Goal: Transaction & Acquisition: Purchase product/service

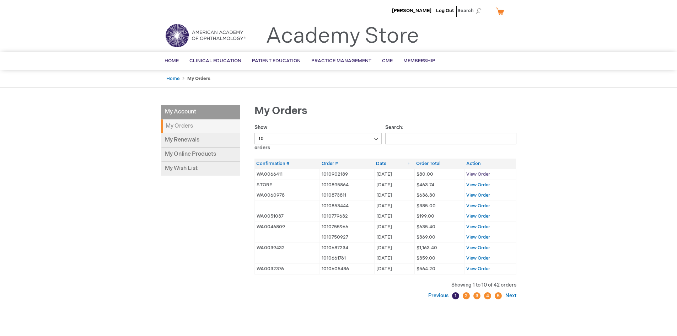
click at [481, 174] on span "View Order" at bounding box center [478, 174] width 24 height 6
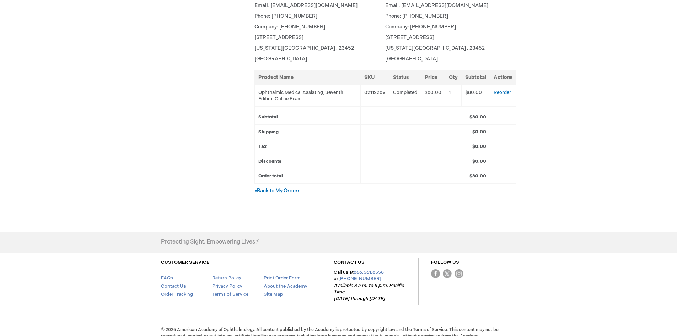
scroll to position [26, 0]
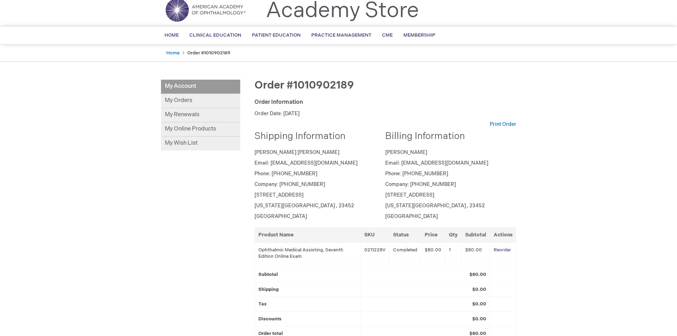
click at [503, 250] on link "Reorder" at bounding box center [501, 250] width 17 height 6
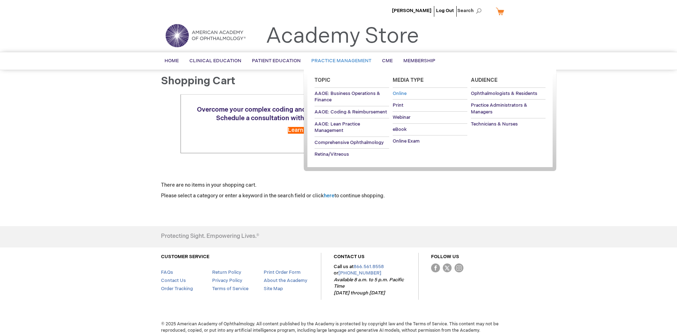
click at [399, 92] on span "Online" at bounding box center [400, 94] width 14 height 6
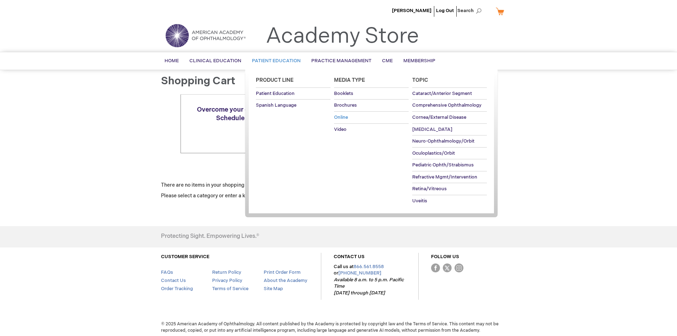
click at [340, 118] on span "Online" at bounding box center [341, 117] width 14 height 6
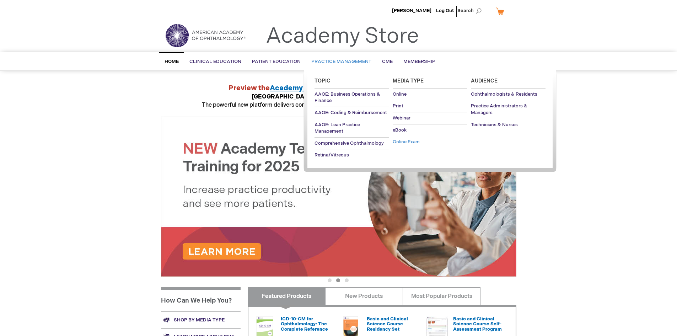
click at [400, 139] on link "Online Exam" at bounding box center [430, 142] width 75 height 12
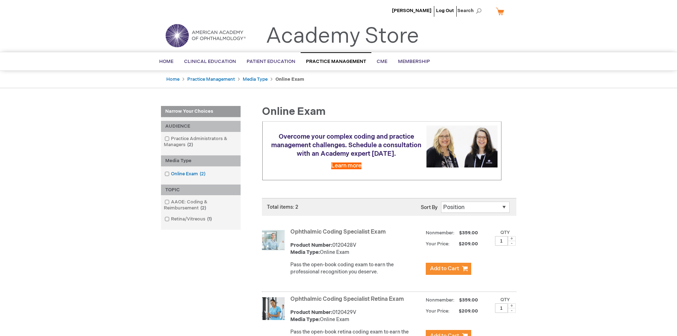
click at [171, 173] on span at bounding box center [171, 174] width 0 height 6
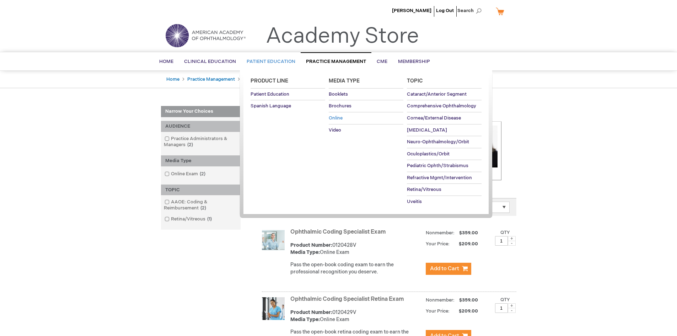
click at [339, 117] on span "Online" at bounding box center [336, 118] width 14 height 6
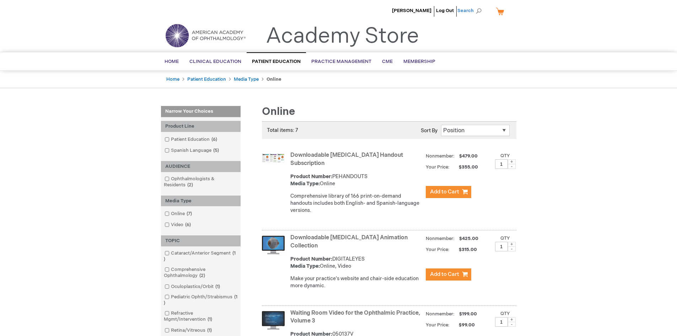
click at [465, 10] on span "Search" at bounding box center [470, 11] width 27 height 14
type input "online exam"
click at [476, 5] on button "Search" at bounding box center [479, 10] width 6 height 11
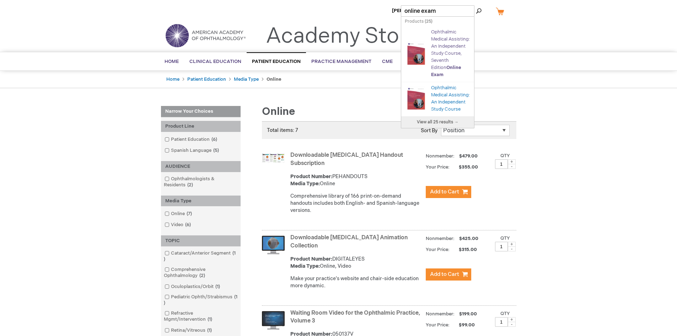
click at [449, 58] on link "Ophthalmic Medical Assisting: An Independent Study Course, Seventh Edition Onli…" at bounding box center [450, 53] width 39 height 48
click at [446, 70] on span "Online" at bounding box center [453, 68] width 15 height 6
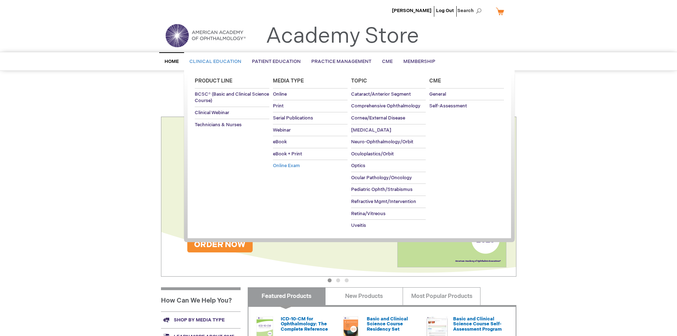
click at [283, 166] on span "Online Exam" at bounding box center [286, 166] width 27 height 6
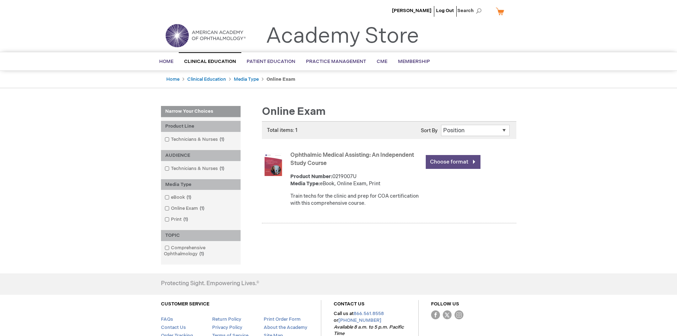
click at [452, 161] on link "Choose format" at bounding box center [453, 162] width 55 height 14
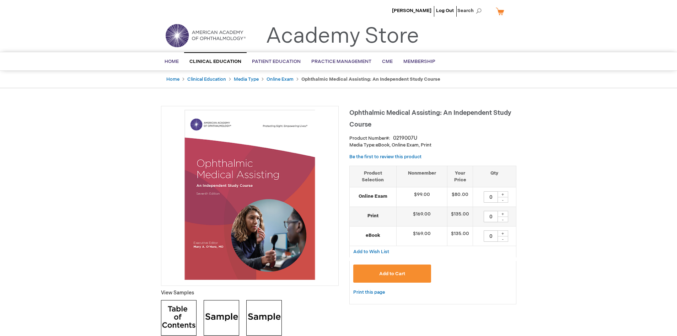
click at [501, 194] on div "+" at bounding box center [502, 194] width 11 height 6
type input "1"
click at [399, 274] on span "Add to Cart" at bounding box center [392, 274] width 26 height 6
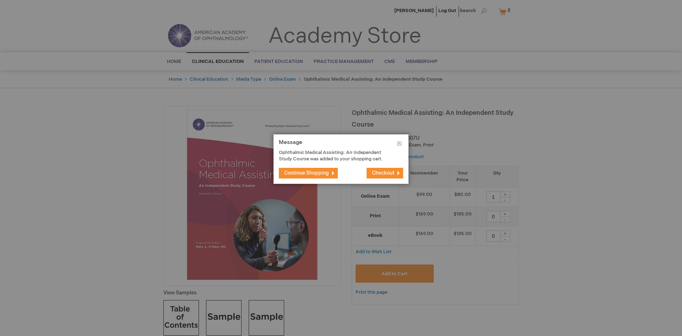
click at [383, 173] on span "Checkout" at bounding box center [383, 173] width 22 height 6
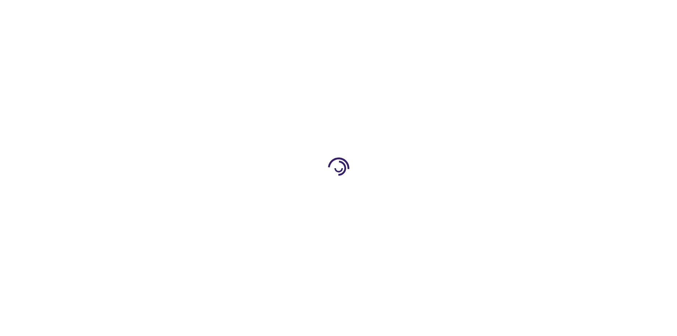
select select "US"
select select "61"
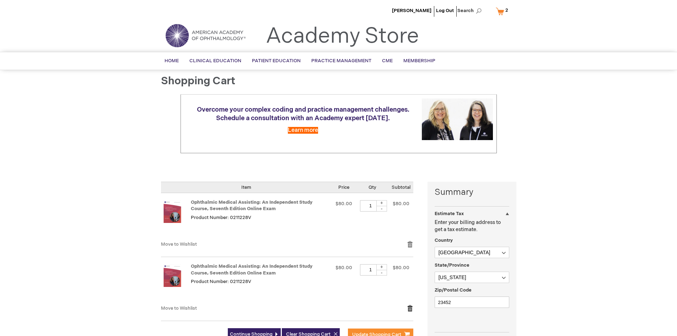
click at [410, 308] on link "Remove item" at bounding box center [410, 307] width 6 height 7
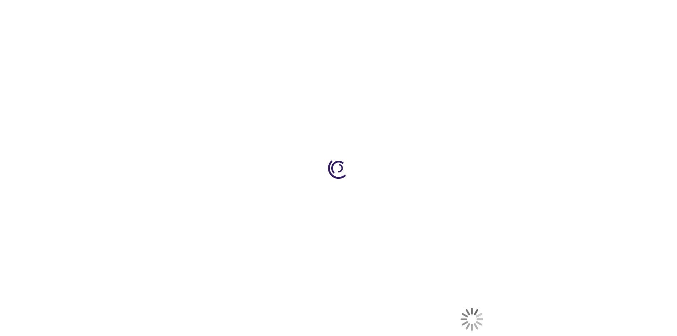
select select "US"
select select "61"
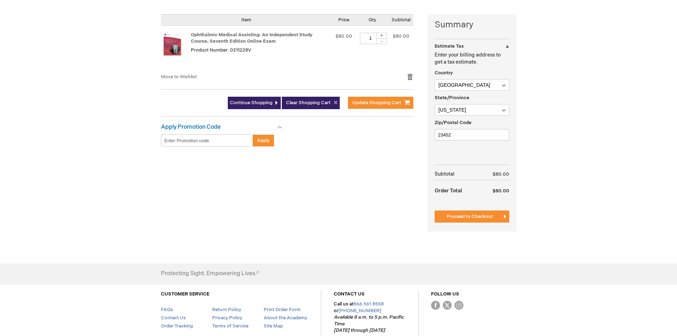
scroll to position [168, 0]
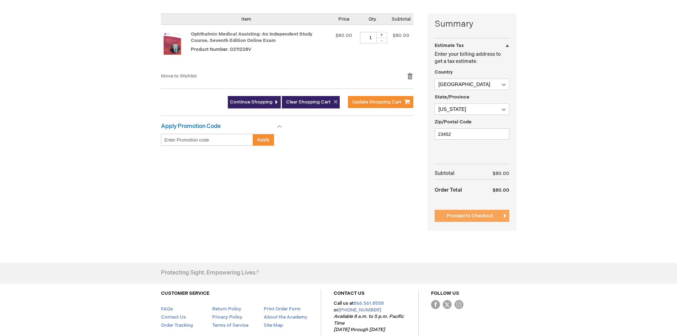
click at [491, 216] on span "Proceed to Checkout" at bounding box center [470, 216] width 46 height 6
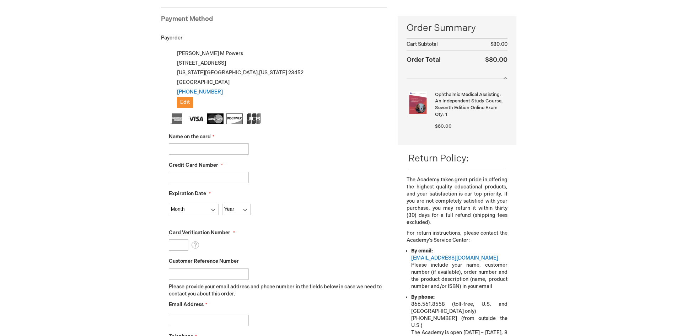
click at [198, 146] on input "Name on the card" at bounding box center [209, 148] width 80 height 11
type input "a"
type input "ADAM T LIPMAN"
click at [216, 176] on input "Credit Card Number" at bounding box center [209, 177] width 80 height 11
type input "4246315372354165"
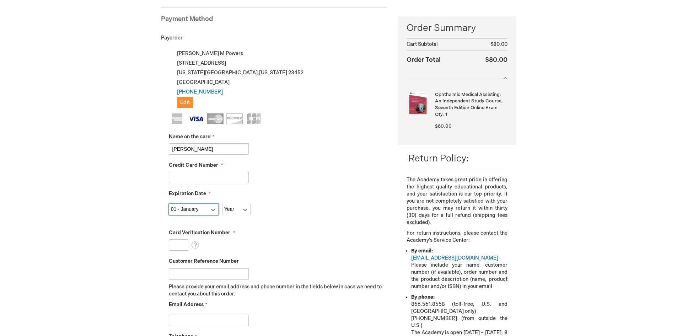
select select "7"
click at [246, 210] on select "Year 2025 2026 2027 2028 2029 2030 2031 2032 2033 2034 2035" at bounding box center [236, 209] width 28 height 11
select select "2028"
click at [222, 204] on select "Year 2025 2026 2027 2028 2029 2030 2031 2032 2033 2034 2035" at bounding box center [236, 209] width 28 height 11
click at [184, 244] on input "Card Verification Number" at bounding box center [179, 244] width 20 height 11
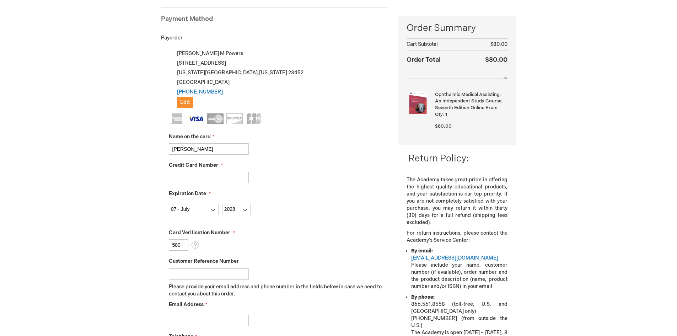
type input "580"
click at [185, 318] on input "Email Address" at bounding box center [209, 319] width 80 height 11
type input "JPOWERS@MANDELLRETINA.COM"
type input "7572274300"
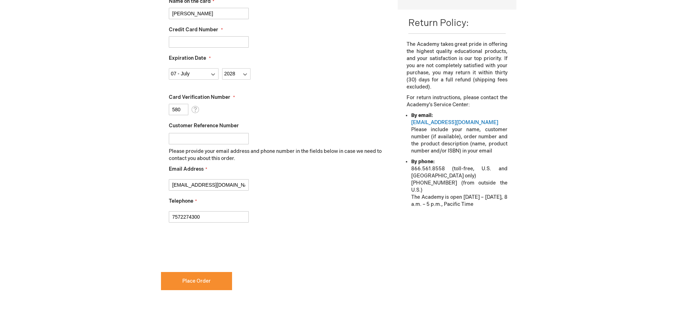
scroll to position [236, 0]
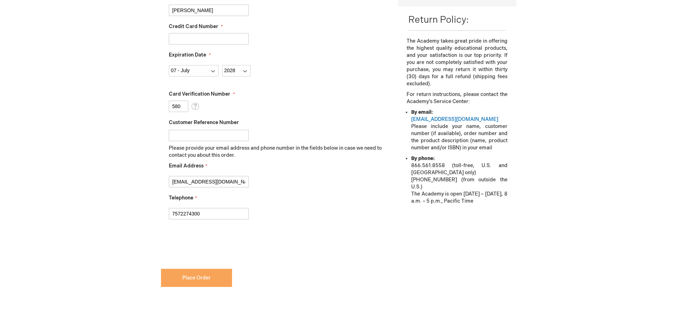
checkbox input "true"
click at [199, 279] on span "Place Order" at bounding box center [196, 278] width 28 height 6
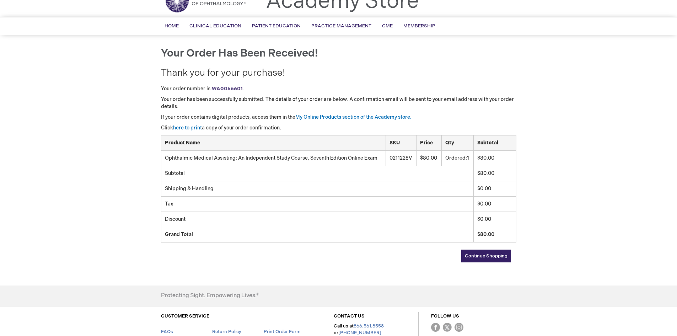
scroll to position [97, 0]
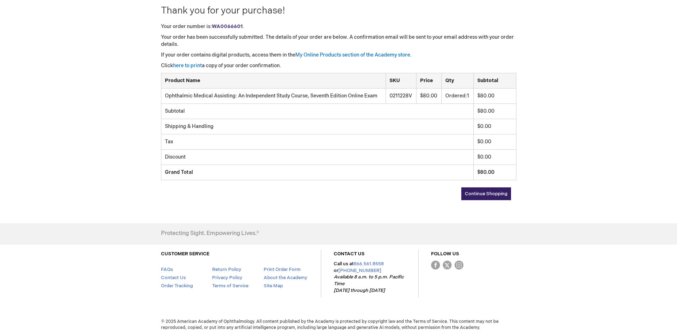
click at [476, 196] on span "Continue Shopping" at bounding box center [486, 194] width 43 height 6
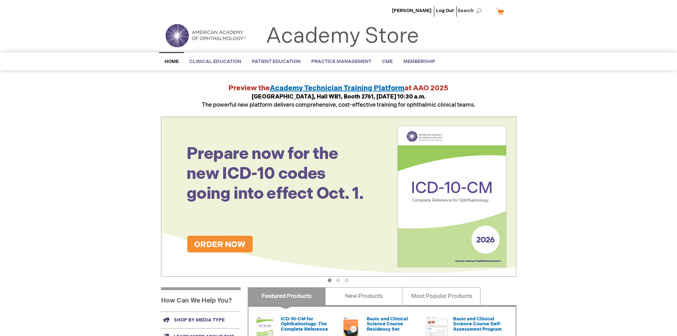
click at [496, 12] on link "My Cart" at bounding box center [502, 11] width 17 height 12
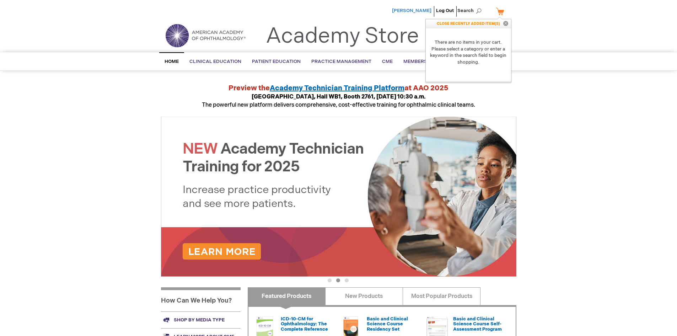
click at [419, 9] on span "[PERSON_NAME]" at bounding box center [411, 11] width 39 height 6
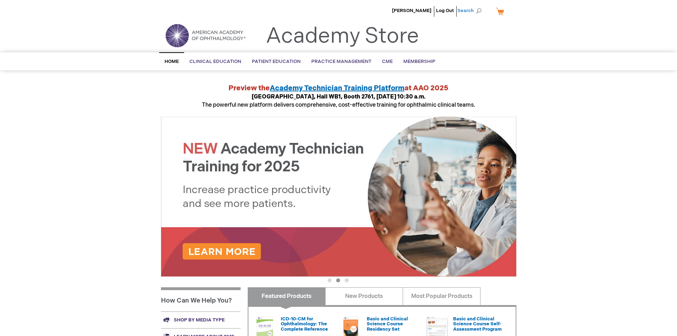
click at [476, 10] on span "Search" at bounding box center [470, 11] width 27 height 14
drag, startPoint x: 522, startPoint y: 38, endPoint x: 518, endPoint y: 26, distance: 13.2
click at [522, 38] on header "[PERSON_NAME] Log Out Search My Cart CLOSE RECENTLY ADDED ITEM(S) Close There a…" at bounding box center [338, 26] width 677 height 52
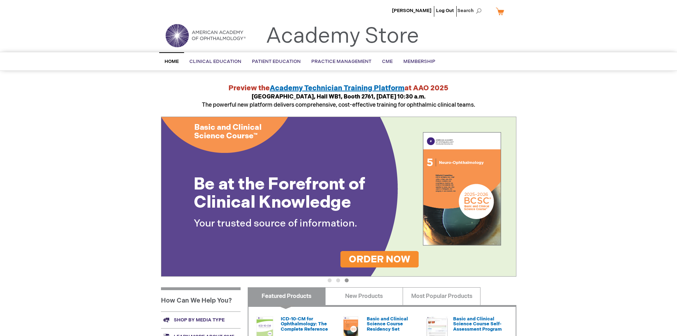
click at [499, 9] on link "My Cart" at bounding box center [502, 11] width 17 height 12
click at [469, 12] on span "Search" at bounding box center [470, 11] width 27 height 14
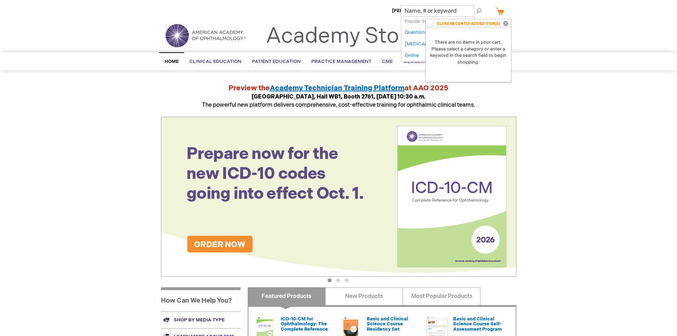
click at [425, 10] on input "Search" at bounding box center [438, 10] width 74 height 11
drag, startPoint x: 546, startPoint y: 90, endPoint x: 533, endPoint y: 48, distance: 43.3
click at [547, 90] on div "[PERSON_NAME] Log Out Search My Cart CLOSE RECENTLY ADDED ITEM(S) Close There a…" at bounding box center [338, 267] width 677 height 534
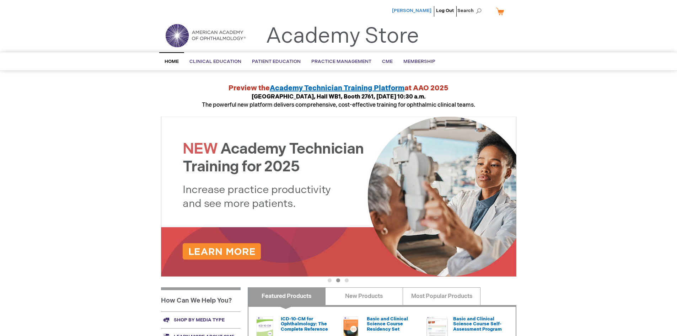
click at [418, 10] on span "[PERSON_NAME]" at bounding box center [411, 11] width 39 height 6
drag, startPoint x: 480, startPoint y: 10, endPoint x: 463, endPoint y: 12, distance: 16.5
click at [480, 10] on span "Search" at bounding box center [470, 11] width 27 height 14
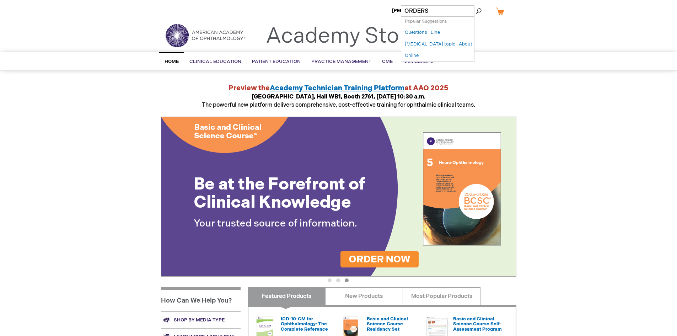
type input "ORDERS"
click at [476, 5] on button "Search" at bounding box center [479, 10] width 6 height 11
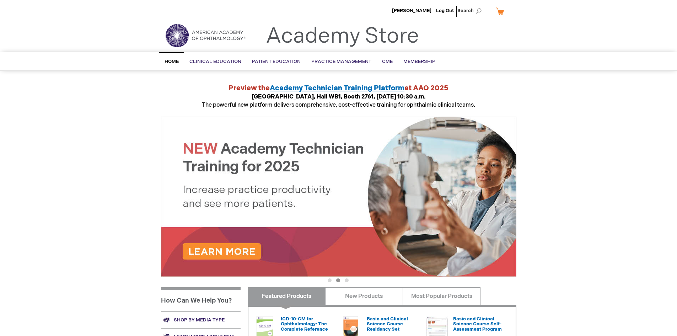
click at [502, 10] on link "My Cart" at bounding box center [502, 11] width 17 height 12
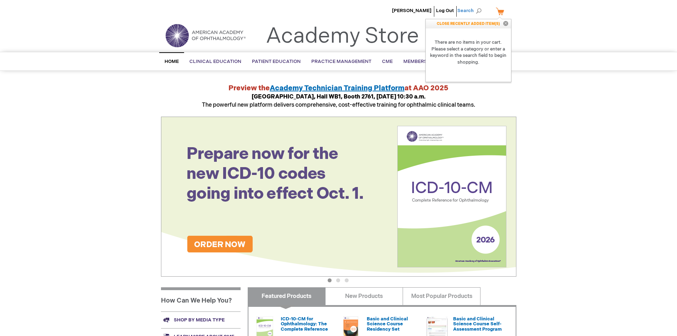
click at [480, 9] on span "Search" at bounding box center [470, 11] width 27 height 14
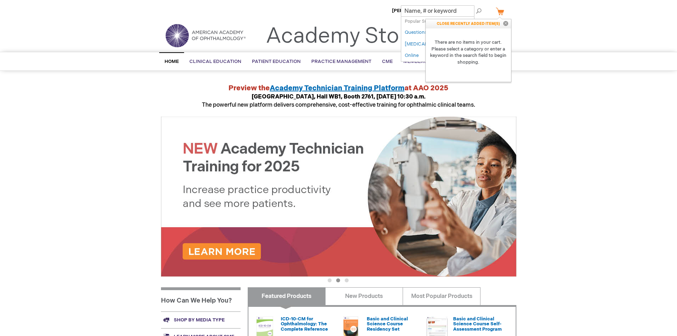
click at [579, 118] on div "[PERSON_NAME] Log Out Search My Cart CLOSE RECENTLY ADDED ITEM(S) Close There a…" at bounding box center [338, 267] width 677 height 534
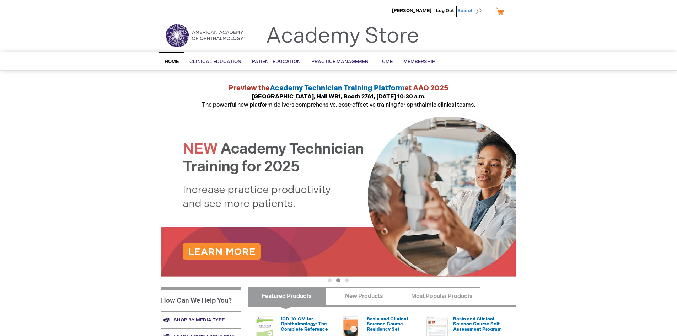
click at [464, 11] on span "Search" at bounding box center [470, 11] width 27 height 14
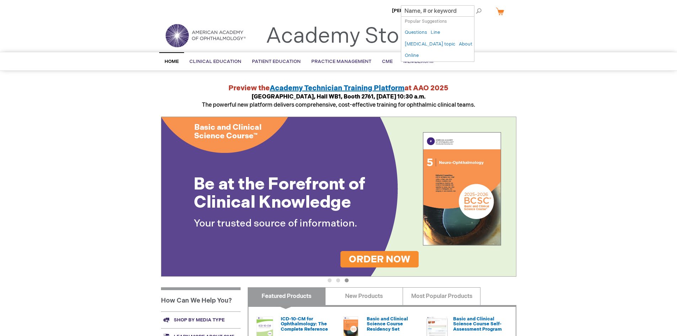
click at [571, 82] on div "[PERSON_NAME] Log Out Search My Cart CLOSE RECENTLY ADDED ITEM(S) Close There a…" at bounding box center [338, 267] width 677 height 534
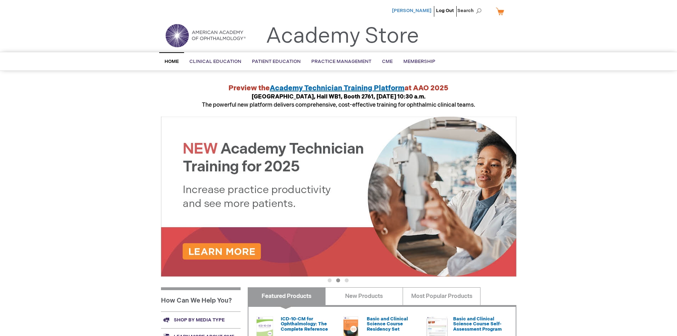
click at [421, 12] on span "[PERSON_NAME]" at bounding box center [411, 11] width 39 height 6
